Goal: Task Accomplishment & Management: Manage account settings

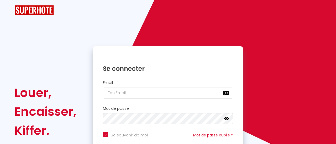
checkbox input "true"
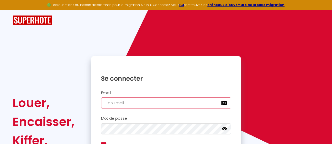
type input "[EMAIL_ADDRESS][DOMAIN_NAME]"
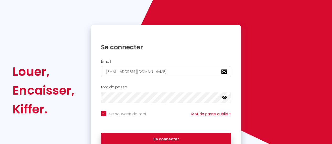
scroll to position [51, 0]
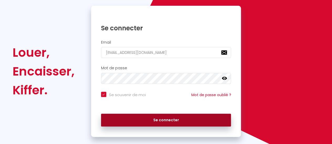
click at [200, 121] on button "Se connecter" at bounding box center [166, 120] width 130 height 13
checkbox input "true"
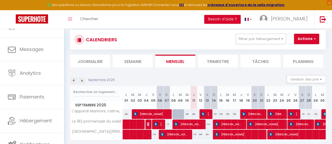
scroll to position [39, 0]
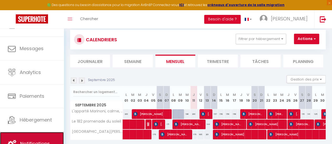
click at [44, 139] on link "Notifications" at bounding box center [32, 144] width 64 height 24
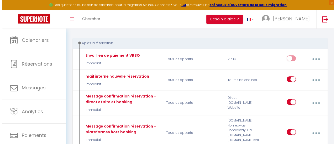
scroll to position [56, 0]
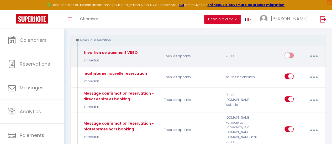
click at [314, 54] on button "button" at bounding box center [314, 56] width 14 height 10
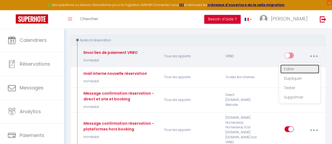
click at [302, 65] on link "Editer" at bounding box center [299, 69] width 39 height 9
type input "Envoi lien de paiement VRBO"
checkbox input "true"
select select "Immédiat"
select select
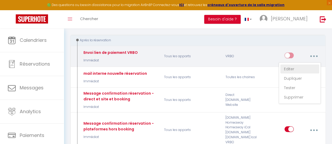
checkbox input "true"
checkbox input "false"
radio input "true"
type input "Merci de confirmer votre réservation - [BOOKING:ID] - [GUEST:FIRST_NAME] [GUEST…"
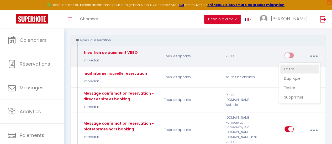
checkbox input "true"
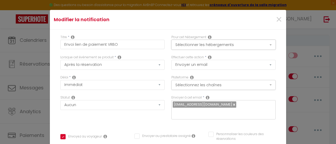
click at [200, 44] on button "Sélectionner les hébergements" at bounding box center [223, 45] width 104 height 10
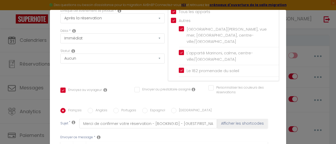
scroll to position [49, 0]
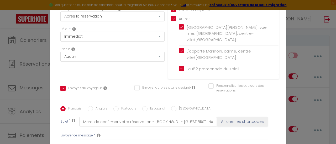
click at [265, 87] on div "Personnaliser les couleurs des réservations #D7092E" at bounding box center [242, 91] width 74 height 15
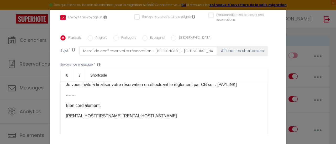
scroll to position [44, 0]
drag, startPoint x: 98, startPoint y: 98, endPoint x: 62, endPoint y: 98, distance: 35.9
click at [62, 98] on div "Bonjour [GUEST:NAME], Votre réservation à [RENTAL:CITY] dans le logement [RENTA…" at bounding box center [163, 108] width 207 height 52
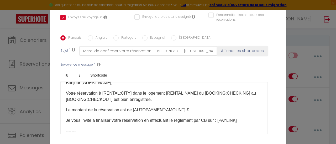
scroll to position [0, 0]
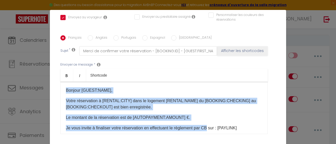
drag, startPoint x: 62, startPoint y: 83, endPoint x: 211, endPoint y: 118, distance: 152.4
click at [211, 118] on div "Bonjour [GUEST:NAME], Votre réservation à [RENTAL:CITY] dans le logement [RENTA…" at bounding box center [163, 108] width 207 height 52
click at [63, 87] on div "Bonjour [GUEST:NAME], Votre réservation à [RENTAL:CITY] dans le logement [RENTA…" at bounding box center [163, 108] width 207 height 52
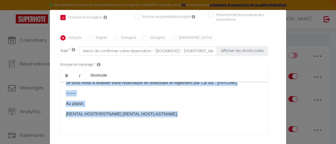
drag, startPoint x: 63, startPoint y: 82, endPoint x: 276, endPoint y: 133, distance: 219.4
click at [276, 133] on div "Titre * Envoi [PERSON_NAME] VRBO Pour cet hébergement Sélectionner les hébergem…" at bounding box center [168, 35] width 236 height 251
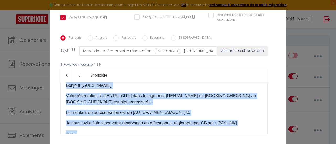
scroll to position [0, 0]
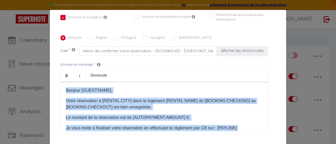
click at [219, 105] on div "Bonjour [GUEST:NAME], Votre réservation à [RENTAL:CITY] dans le logement [RENTA…" at bounding box center [163, 108] width 207 height 52
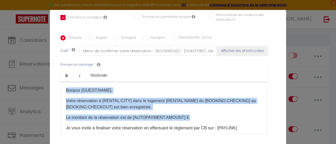
drag, startPoint x: 62, startPoint y: 83, endPoint x: 208, endPoint y: 116, distance: 149.3
click at [208, 116] on div "Bonjour [GUEST:NAME], Votre réservation à [RENTAL:CITY] dans le logement [RENTA…" at bounding box center [163, 108] width 207 height 52
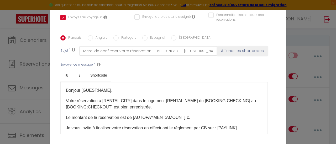
click at [242, 125] on p "Je vous invite à finaliser votre réservation en effectuant le règlement par CB …" at bounding box center [164, 128] width 196 height 6
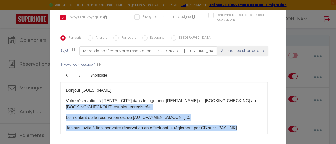
drag, startPoint x: 242, startPoint y: 120, endPoint x: 260, endPoint y: 92, distance: 33.6
click at [260, 92] on div "Bonjour [GUEST:NAME], Votre réservation à [RENTAL:CITY] dans le logement [RENTA…" at bounding box center [163, 108] width 207 height 52
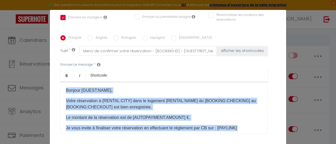
drag, startPoint x: 192, startPoint y: 109, endPoint x: 52, endPoint y: 70, distance: 145.6
click at [52, 70] on div "Titre * Envoi [PERSON_NAME] VRBO Pour cet hébergement Sélectionner les hébergem…" at bounding box center [168, 35] width 236 height 251
copy div "Bonjour [GUEST:NAME], Votre réservation à [RENTAL:CITY] dans le logement [RENTA…"
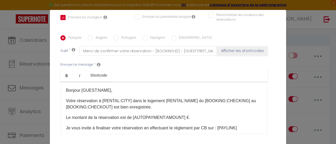
click at [93, 35] on label "Anglais" at bounding box center [100, 38] width 14 height 6
click at [91, 35] on input "Anglais" at bounding box center [90, 37] width 5 height 5
radio input "true"
checkbox input "true"
checkbox input "false"
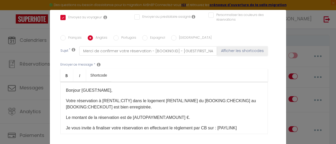
checkbox input "false"
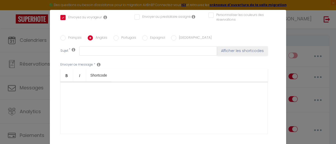
click at [97, 88] on div at bounding box center [163, 108] width 207 height 52
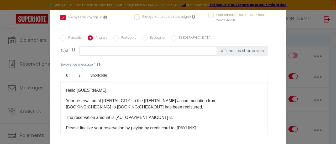
click at [63, 35] on input "Français" at bounding box center [62, 37] width 5 height 5
radio input "true"
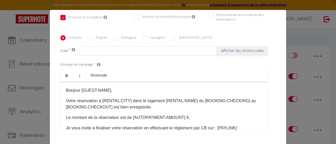
checkbox input "true"
checkbox input "false"
type input "Merci de confirmer votre réservation - [BOOKING:ID] - [GUEST:FIRST_NAME] [GUEST…"
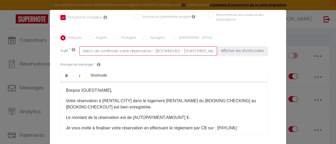
click at [80, 46] on input "Merci de confirmer votre réservation - [BOOKING:ID] - [GUEST:FIRST_NAME] [GUEST…" at bounding box center [148, 50] width 138 height 9
drag, startPoint x: 80, startPoint y: 43, endPoint x: 229, endPoint y: 43, distance: 148.4
click at [229, 46] on div "Sujet * Merci de confirmer votre réservation - [BOOKING:ID] - [GUEST:FIRST_NAME…" at bounding box center [167, 50] width 215 height 9
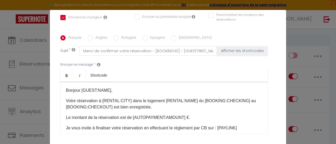
click at [93, 35] on label "Anglais" at bounding box center [100, 38] width 14 height 6
click at [91, 35] on input "Anglais" at bounding box center [90, 37] width 5 height 5
radio input "true"
checkbox input "true"
checkbox input "false"
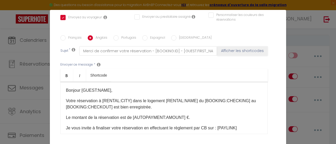
checkbox input "false"
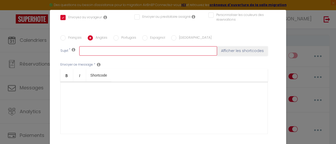
click at [105, 46] on input "text" at bounding box center [148, 50] width 138 height 9
paste input "Please confirm your reservation - [BOOKING:ID] - [GUEST:FIRST_NAME] [GUEST:LAST…"
type input "Please confirm your reservation - [BOOKING:ID] - [GUEST:FIRST_NAME] [GUEST:LAST…"
checkbox input "true"
checkbox input "false"
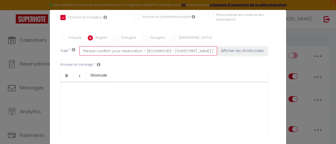
checkbox input "false"
type input "Please confirm your reservation - [BOOKING:ID] - [GUEST:FIRST_NAME] [GUEST:LAST…"
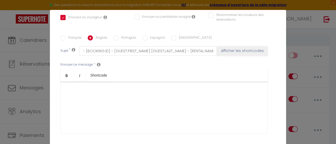
scroll to position [0, 0]
click at [112, 82] on div at bounding box center [163, 108] width 207 height 52
click at [63, 35] on input "Français" at bounding box center [62, 37] width 5 height 5
radio input "true"
checkbox input "true"
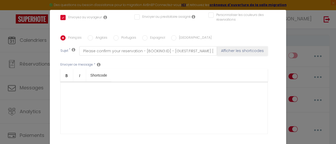
checkbox input "false"
type input "Merci de confirmer votre réservation - [BOOKING:ID] - [GUEST:FIRST_NAME] [GUEST…"
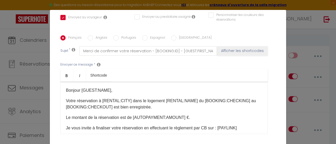
click at [93, 28] on div "Français Anglais Portugais Espagnol Italien Sujet * Merci de confirmer votre ré…" at bounding box center [167, 88] width 215 height 121
click at [93, 35] on label "Anglais" at bounding box center [100, 38] width 14 height 6
click at [93, 35] on input "Anglais" at bounding box center [90, 37] width 5 height 5
radio input "true"
checkbox input "true"
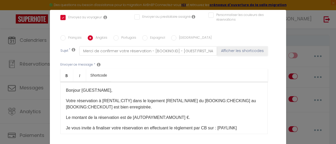
checkbox input "false"
type input "Please confirm your reservation - [BOOKING:ID] - [GUEST:FIRST_NAME] [GUEST:LAST…"
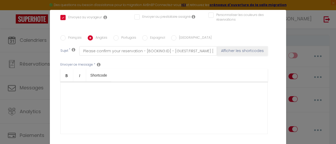
click at [120, 85] on div at bounding box center [163, 108] width 207 height 52
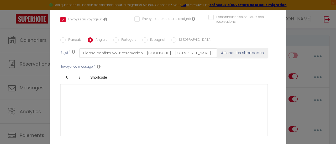
scroll to position [147, 0]
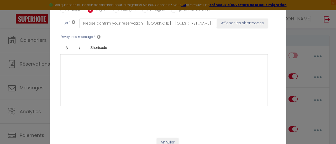
checkbox input "true"
checkbox input "false"
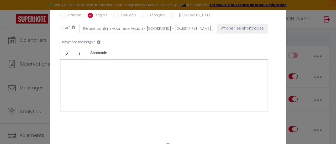
select select
checkbox input "false"
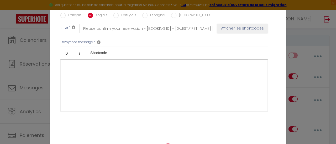
radio input "false"
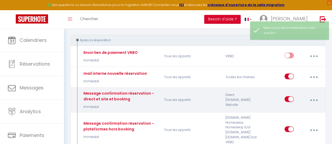
select select
checkbox input "false"
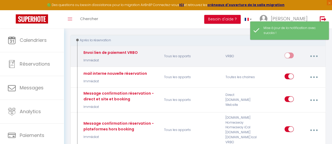
click at [315, 53] on button "button" at bounding box center [314, 56] width 14 height 10
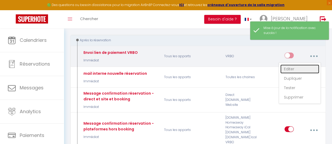
click at [292, 66] on link "Editer" at bounding box center [299, 69] width 39 height 9
type input "Envoi lien de paiement VRBO"
select select "Immédiat"
select select
checkbox input "true"
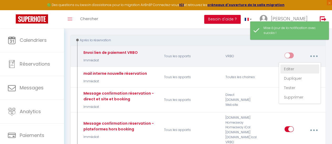
checkbox input "false"
radio input "true"
type input "Merci de confirmer votre réservation - [BOOKING:ID] - [GUEST:FIRST_NAME] [GUEST…"
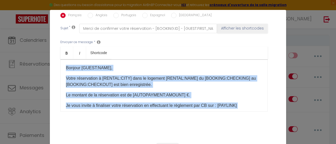
scroll to position [45, 0]
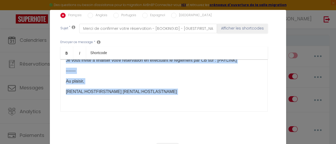
drag, startPoint x: 63, startPoint y: 60, endPoint x: 207, endPoint y: 114, distance: 153.6
click at [207, 114] on div "Français Anglais Portugais Espagnol Italien Sujet * Merci de confirmer votre ré…" at bounding box center [167, 65] width 215 height 121
copy div "Bonjour [GUEST:NAME], Votre réservation à [RENTAL:CITY] dans le logement [RENTA…"
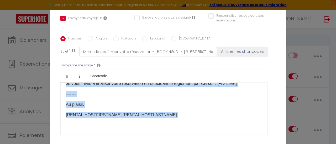
scroll to position [113, 0]
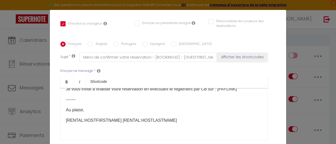
click at [96, 42] on label "Anglais" at bounding box center [100, 45] width 14 height 6
click at [93, 42] on input "Anglais" at bounding box center [90, 44] width 5 height 5
radio input "true"
checkbox input "true"
checkbox input "false"
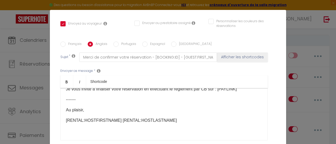
checkbox input "false"
type input "Please confirm your reservation - [BOOKING:ID] - [GUEST:FIRST_NAME] [GUEST:LAST…"
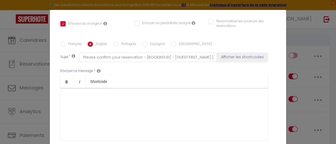
click at [94, 92] on div at bounding box center [163, 114] width 207 height 52
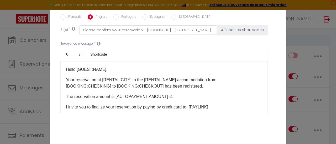
scroll to position [147, 0]
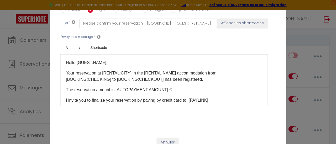
checkbox input "true"
checkbox input "false"
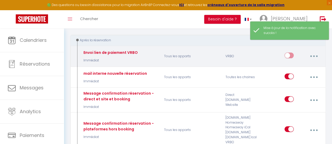
click at [315, 55] on button "button" at bounding box center [314, 56] width 14 height 10
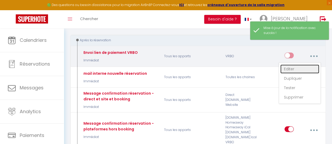
click at [296, 66] on link "Editer" at bounding box center [299, 69] width 39 height 9
type input "Envoi lien de paiement VRBO"
select select "Immédiat"
select select
checkbox input "true"
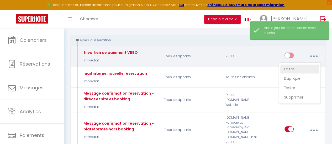
checkbox input "false"
radio input "true"
type input "Merci de confirmer votre réservation - [BOOKING:ID] - [GUEST:FIRST_NAME] [GUEST…"
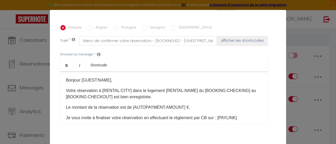
scroll to position [131, 0]
click at [95, 104] on p "Le montant de la réservation est de [AUTOPAYMENT:AMOUNT] €." at bounding box center [164, 107] width 196 height 6
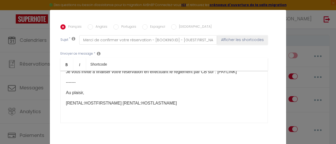
scroll to position [147, 0]
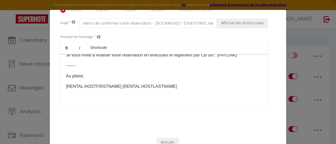
checkbox input "true"
checkbox input "false"
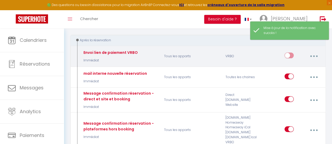
click at [312, 56] on button "button" at bounding box center [314, 56] width 14 height 10
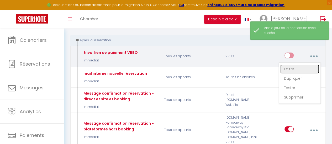
click at [292, 69] on link "Editer" at bounding box center [299, 69] width 39 height 9
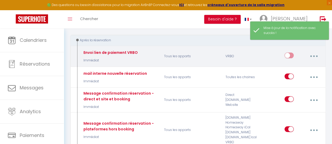
type input "Envoi lien de paiement VRBO"
select select "Immédiat"
select select
checkbox input "true"
checkbox input "false"
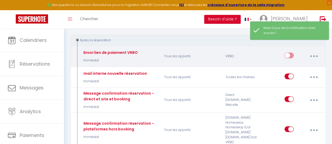
checkbox input "false"
radio input "true"
type input "Merci de confirmer votre réservation - [BOOKING:ID] - [GUEST:FIRST_NAME] [GUEST…"
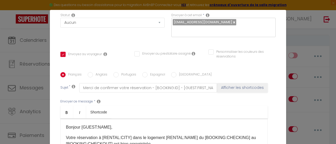
scroll to position [82, 0]
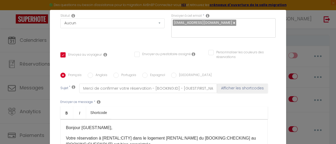
click at [94, 73] on label "Anglais" at bounding box center [100, 76] width 14 height 6
click at [93, 73] on input "Anglais" at bounding box center [90, 75] width 5 height 5
radio input "true"
checkbox input "true"
checkbox input "false"
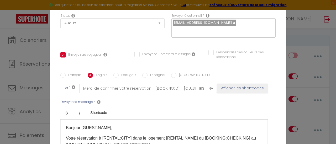
checkbox input "false"
type input "Please confirm your reservation - [BOOKING:ID] - [GUEST:FIRST_NAME] [GUEST:LAST…"
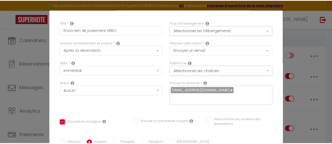
scroll to position [4, 0]
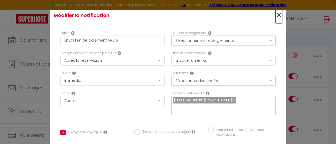
click at [275, 14] on span "×" at bounding box center [278, 16] width 7 height 16
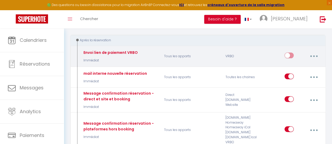
click at [292, 55] on input "checkbox" at bounding box center [288, 57] width 9 height 8
checkbox input "true"
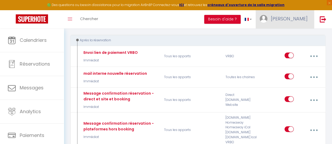
click at [289, 17] on span "[PERSON_NAME]" at bounding box center [289, 18] width 37 height 7
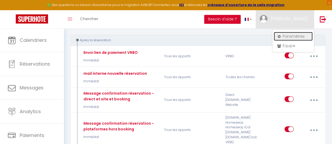
click at [293, 36] on link "Paramètres" at bounding box center [293, 36] width 39 height 9
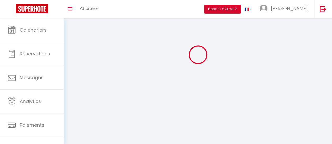
scroll to position [18, 0]
select select
type input "[PERSON_NAME]"
type input "TAFANELLI"
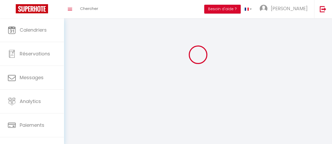
type input "0619363722"
type input "[STREET_ADDRESS][PERSON_NAME]"
type input "06310"
type input "[PERSON_NAME] SUR MER"
type input "a0wtYeJGPjmHTNKyNmilkLqfE"
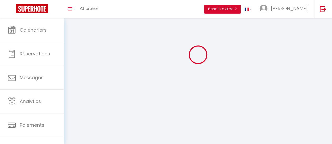
type input "Swn7TtnjOMoqhsikolI73ey0j"
select select "28"
select select "fr"
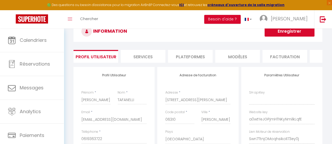
type input "a0wtYeJGPjmHTNKyNmilkLqfE"
type input "Swn7TtnjOMoqhsikolI73ey0j"
type input "[URL][DOMAIN_NAME]"
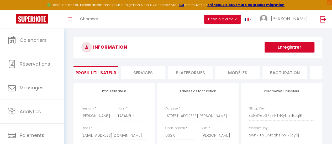
scroll to position [0, 0]
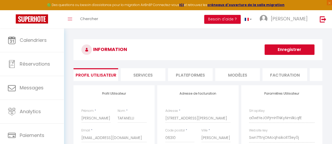
click at [154, 74] on li "Services" at bounding box center [143, 74] width 45 height 13
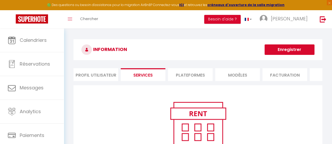
click at [286, 74] on li "Facturation" at bounding box center [284, 74] width 45 height 13
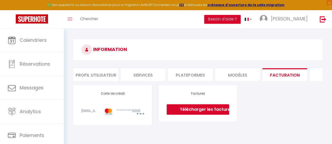
scroll to position [0, 176]
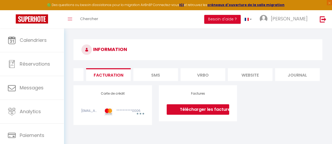
click at [212, 77] on li "Vrbo" at bounding box center [202, 74] width 45 height 13
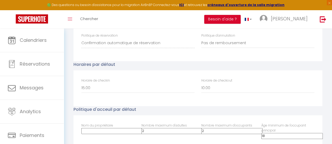
scroll to position [71, 0]
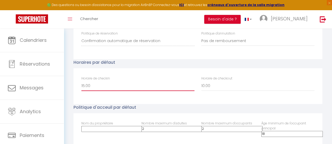
click at [85, 90] on select "00:00 00:30 01:00 01:30 02:00 02:30 03:00 03:30 04:00 04:30 05:00 05:30 06:00 0…" at bounding box center [137, 86] width 113 height 10
select select "17:00"
click at [81, 85] on select "00:00 00:30 01:00 01:30 02:00 02:30 03:00 03:30 04:00 04:30 05:00 05:30 06:00 0…" at bounding box center [137, 86] width 113 height 10
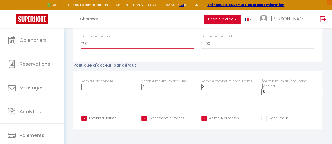
scroll to position [117, 0]
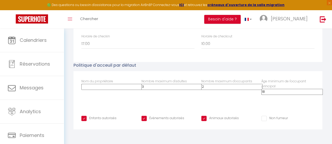
type input "3"
click at [177, 86] on input "3" at bounding box center [171, 87] width 61 height 6
click at [237, 86] on input "3" at bounding box center [231, 87] width 61 height 6
click at [237, 86] on input "4" at bounding box center [231, 87] width 61 height 6
click at [237, 86] on input "5" at bounding box center [231, 87] width 61 height 6
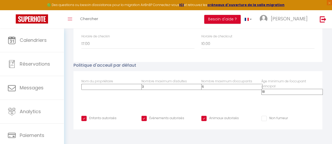
click at [237, 86] on input "6" at bounding box center [231, 87] width 61 height 6
click at [238, 88] on input "5" at bounding box center [231, 87] width 61 height 6
type input "4"
click at [238, 88] on input "4" at bounding box center [231, 87] width 61 height 6
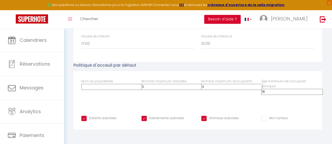
click at [203, 120] on input "Animaux autorisés" at bounding box center [220, 118] width 38 height 5
checkbox input "false"
click at [264, 119] on input "Non fumeur" at bounding box center [274, 118] width 26 height 5
checkbox input "true"
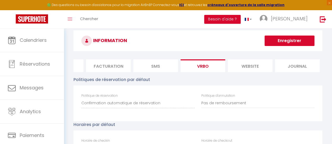
scroll to position [9, 0]
click at [298, 42] on button "Enregistrer" at bounding box center [289, 41] width 50 height 10
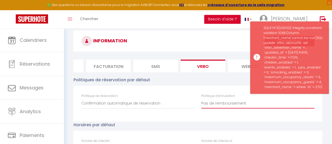
click at [311, 104] on select "100% remboursé si annulé au moins 60 jours avant arrivée 100% remboursé si annu…" at bounding box center [257, 104] width 113 height 10
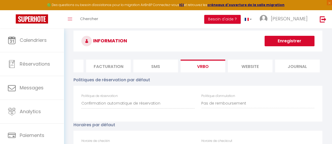
click at [327, 95] on div "INFORMATION Enregistrer Profil Utilisateur Services Plateformes MODÈLES Factura…" at bounding box center [198, 134] width 268 height 229
click at [260, 68] on li "website" at bounding box center [250, 66] width 45 height 13
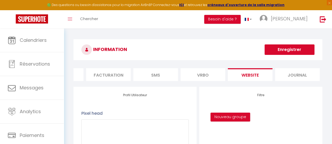
click at [303, 76] on li "Journal" at bounding box center [297, 74] width 45 height 13
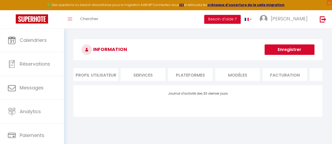
click at [85, 76] on li "Profil Utilisateur" at bounding box center [95, 74] width 45 height 13
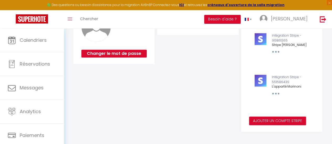
scroll to position [166, 0]
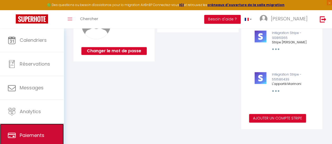
click at [38, 133] on span "Paiements" at bounding box center [32, 135] width 25 height 7
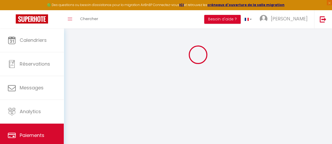
scroll to position [118, 0]
select select "2"
select select "0"
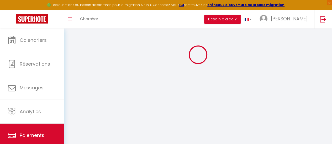
select select "0"
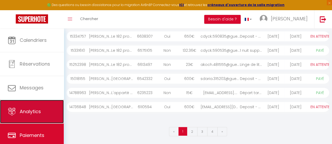
click at [38, 113] on span "Analytics" at bounding box center [30, 112] width 21 height 7
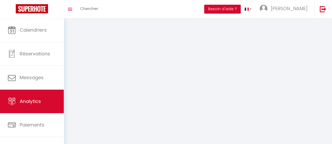
select select "2025"
select select "9"
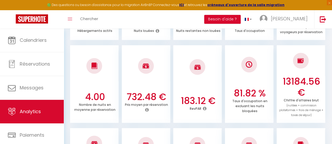
scroll to position [39, 0]
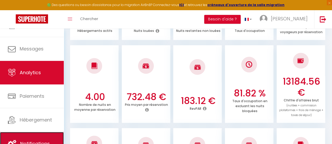
click at [48, 136] on link "Notifications" at bounding box center [32, 144] width 64 height 24
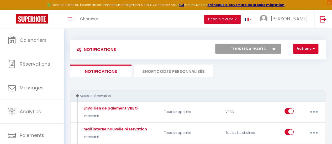
scroll to position [39, 0]
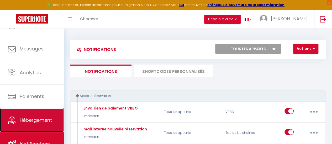
click at [49, 119] on span "Hébergement" at bounding box center [36, 120] width 32 height 7
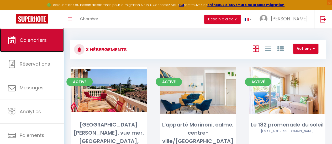
click at [43, 39] on span "Calendriers" at bounding box center [33, 40] width 27 height 7
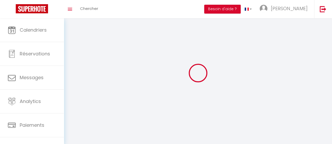
type input "[PERSON_NAME]"
type input "TAFANELLI"
type input "0619363722"
type input "[STREET_ADDRESS][PERSON_NAME]"
type input "06310"
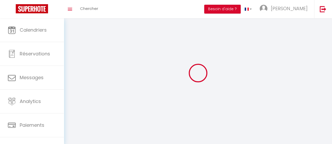
type input "[PERSON_NAME] SUR MER"
type input "a0wtYeJGPjmHTNKyNmilkLqfE"
type input "Swn7TtnjOMoqhsikolI73ey0j"
type input "[URL][DOMAIN_NAME]"
select select "28"
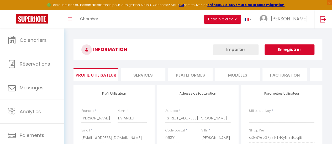
type input "a0wtYeJGPjmHTNKyNmilkLqfE"
type input "Swn7TtnjOMoqhsikolI73ey0j"
type input "[URL][DOMAIN_NAME]"
select select "fr"
click at [185, 74] on li "Plateformes" at bounding box center [190, 74] width 45 height 13
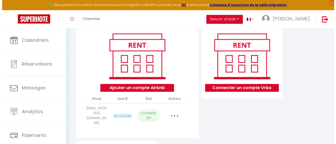
scroll to position [61, 0]
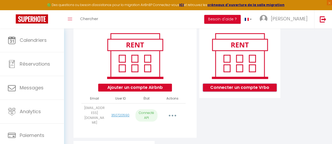
click at [257, 92] on button "Connecter un compte Vrbo" at bounding box center [240, 88] width 74 height 8
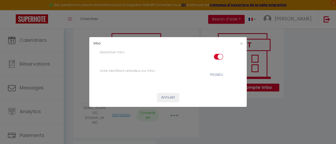
click at [216, 75] on div "PGQMDJ" at bounding box center [216, 75] width 13 height 5
copy div "PGQMDJ"
